Goal: Check status

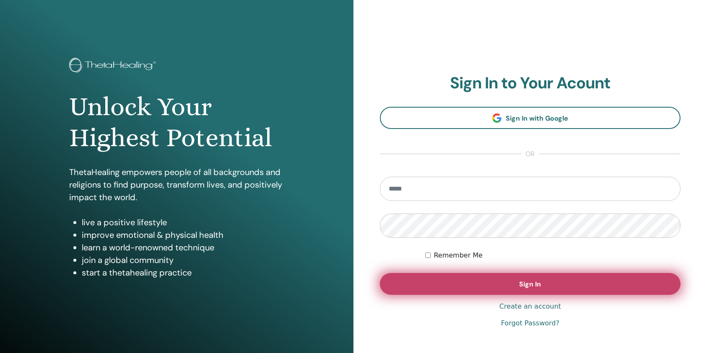
type input "**********"
click at [471, 294] on button "Sign In" at bounding box center [530, 284] width 301 height 22
